Goal: Navigation & Orientation: Find specific page/section

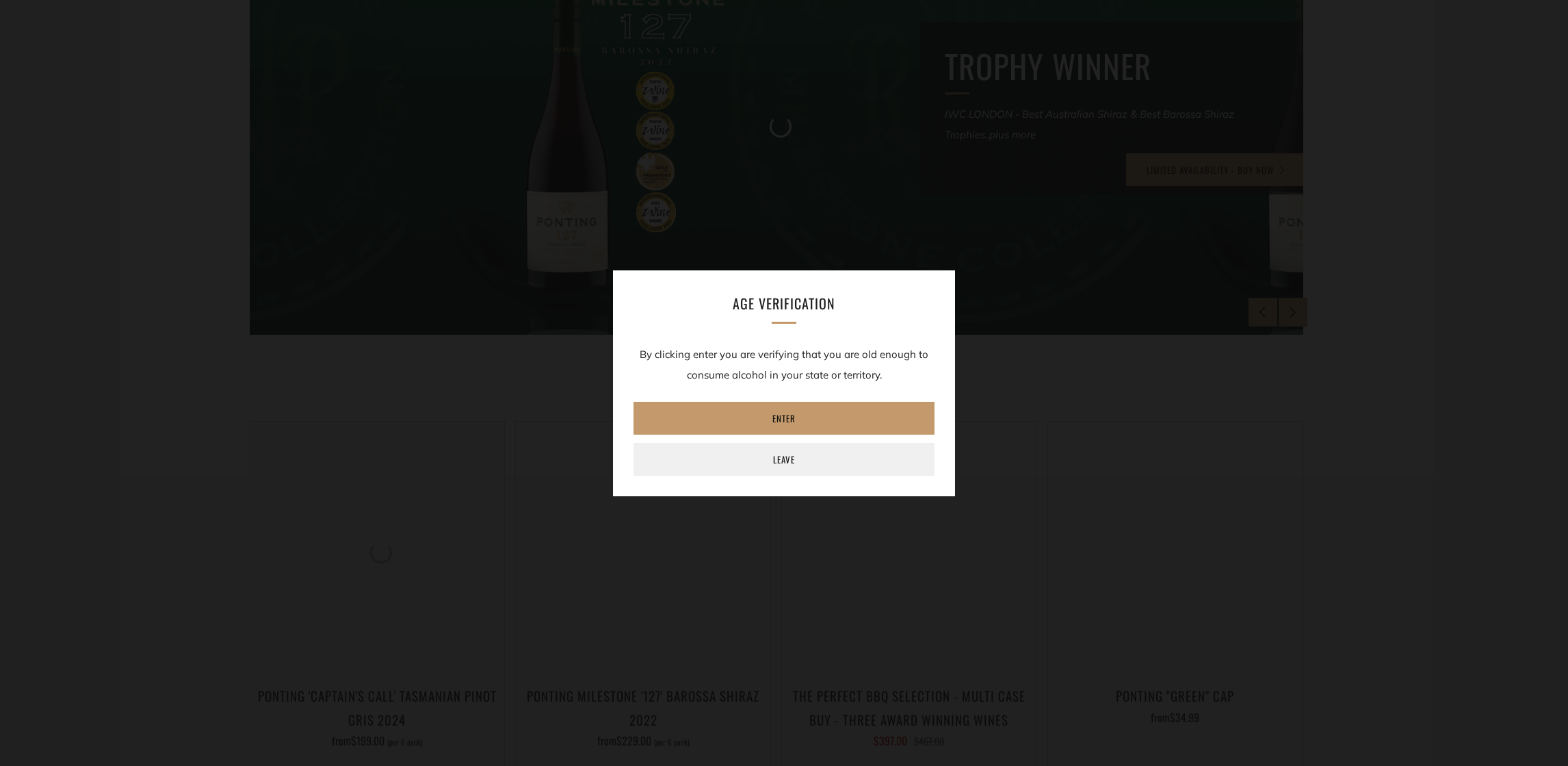
scroll to position [308, 0]
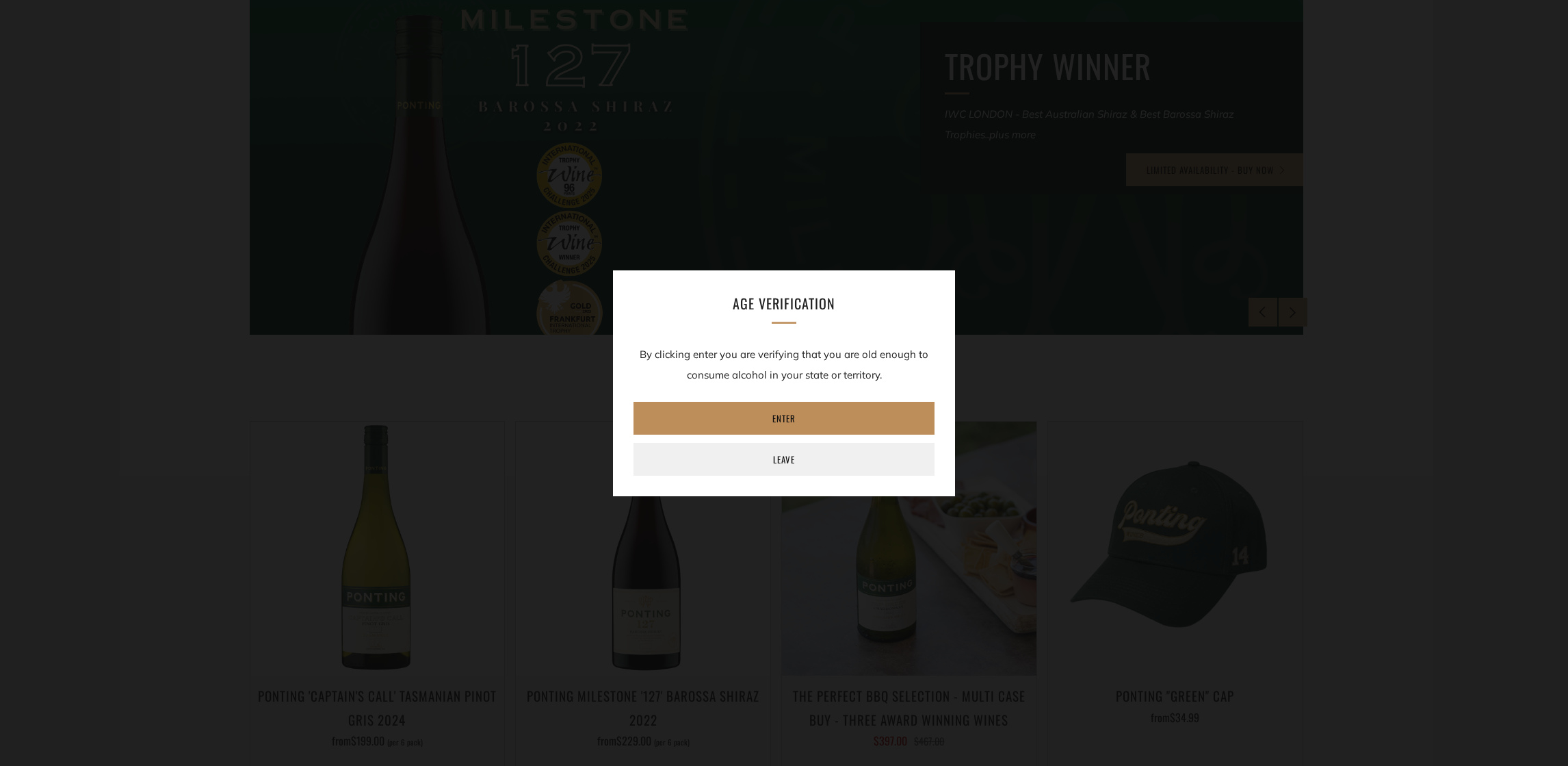
click at [790, 429] on link "Enter" at bounding box center [784, 418] width 301 height 33
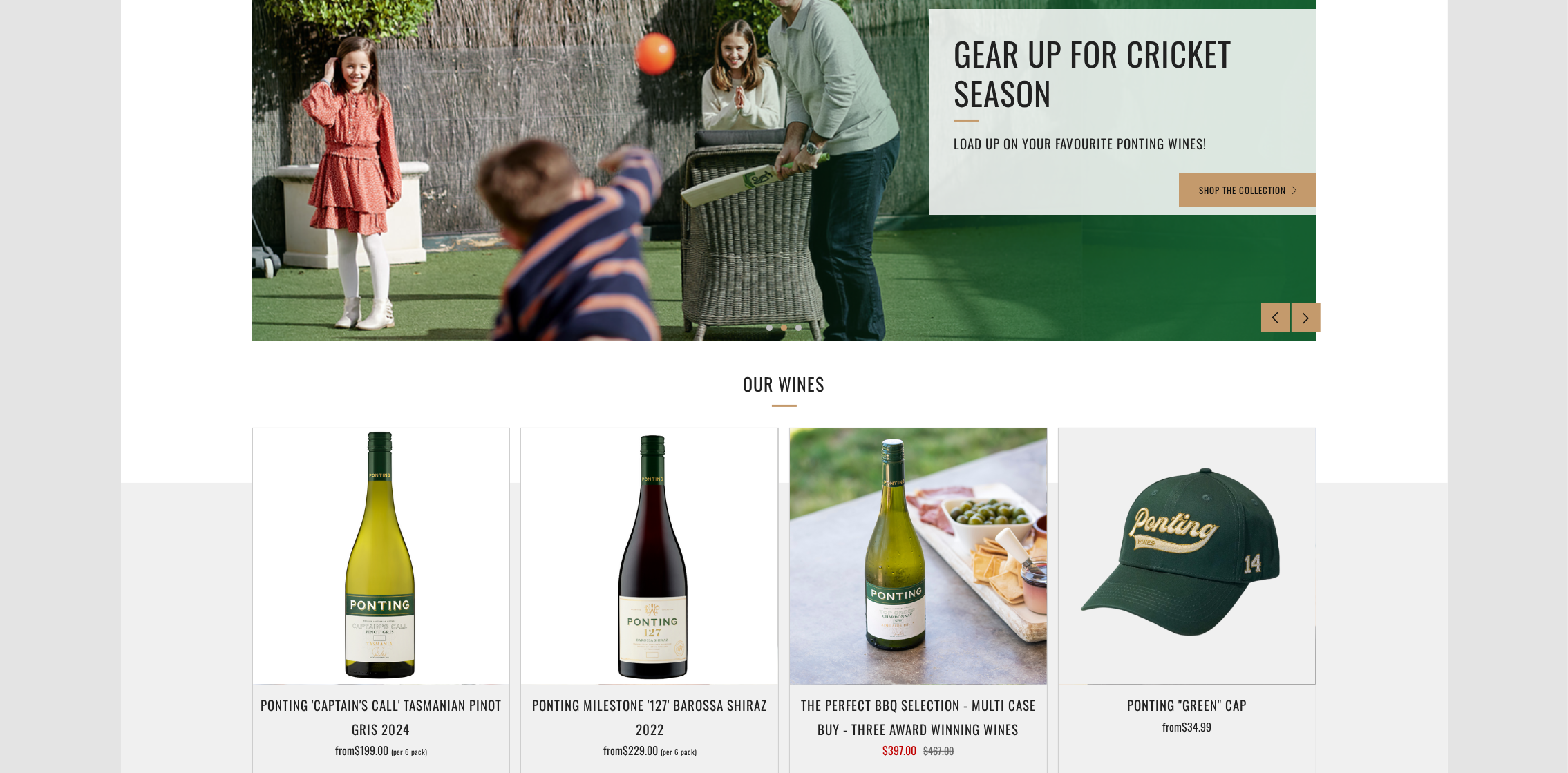
scroll to position [0, 0]
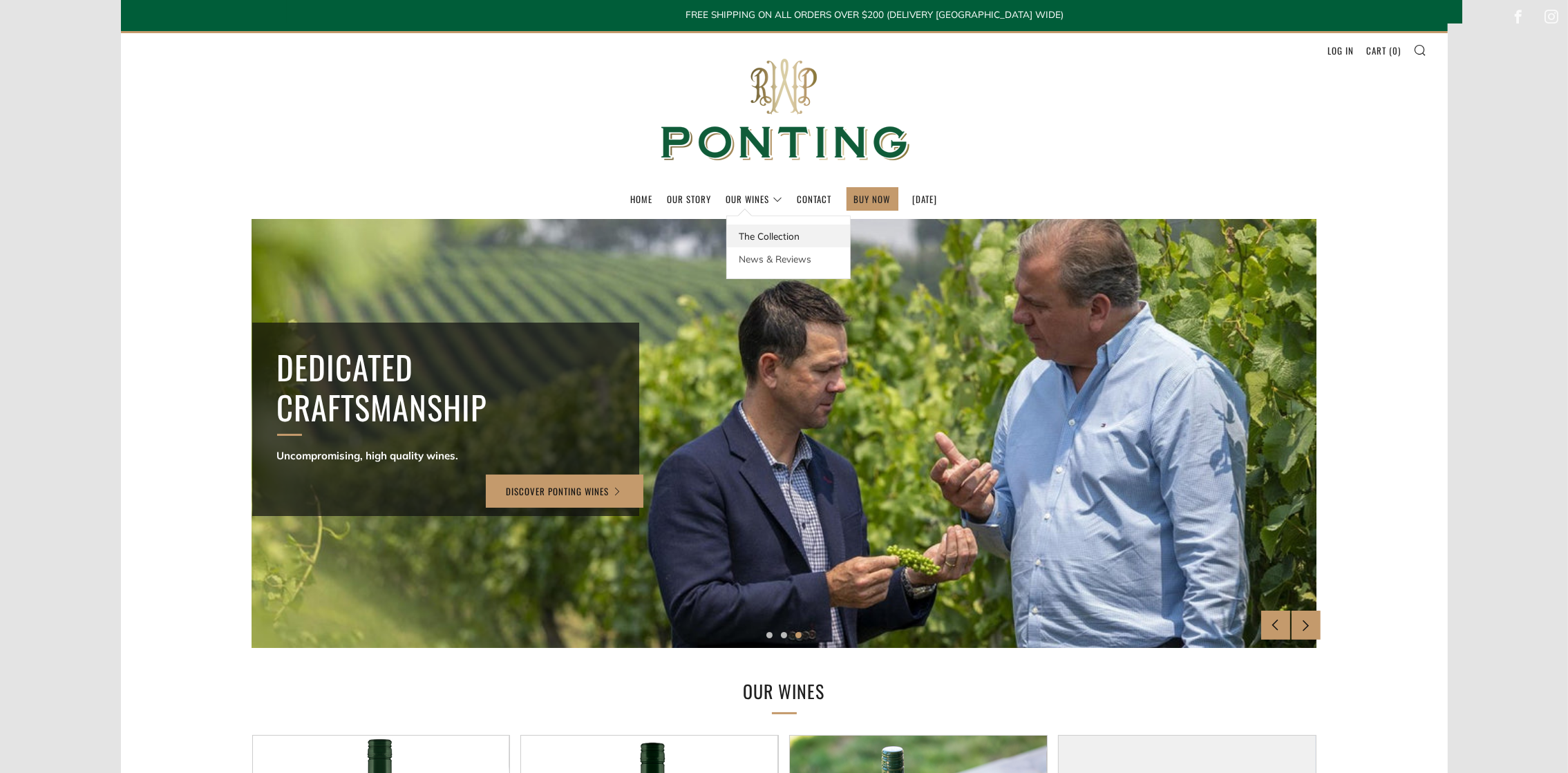
click at [729, 232] on link "The Collection" at bounding box center [788, 236] width 123 height 23
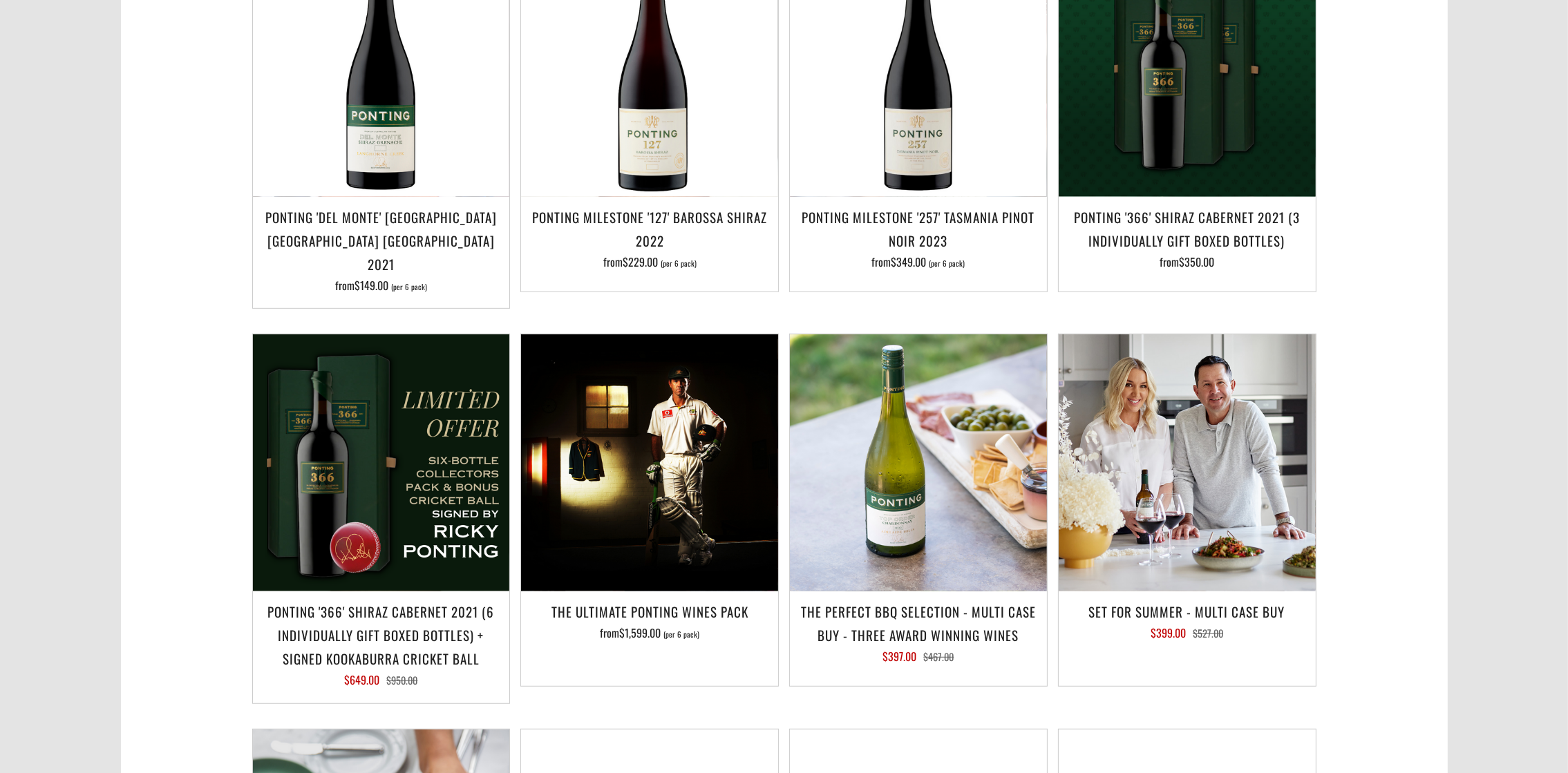
scroll to position [1243, 0]
